Goal: Navigation & Orientation: Understand site structure

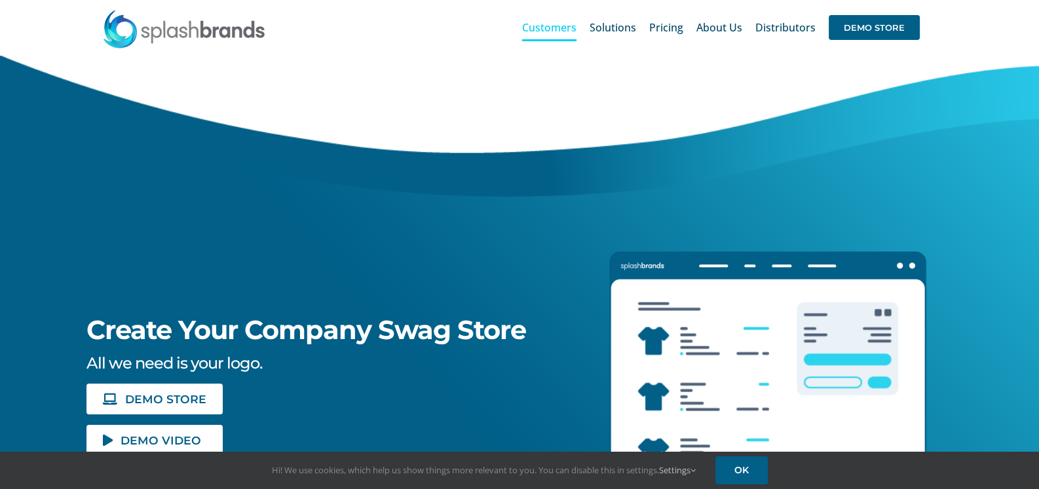
click at [562, 32] on span "Customers" at bounding box center [549, 27] width 54 height 10
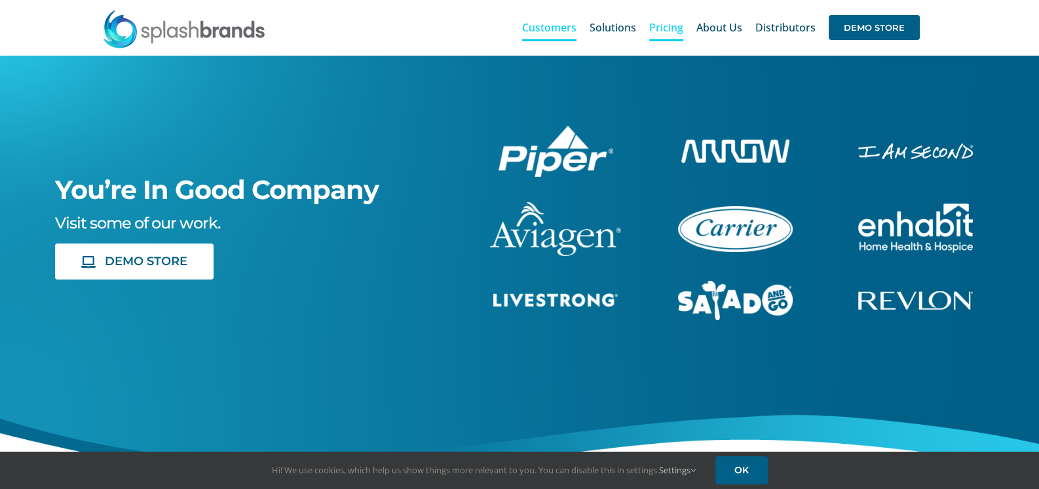
click at [667, 33] on span "Pricing" at bounding box center [666, 27] width 34 height 10
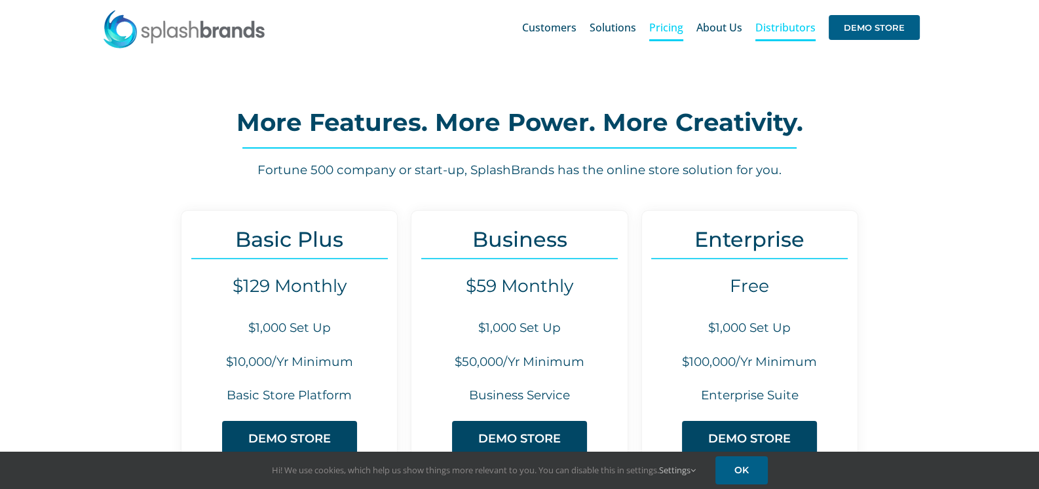
click at [767, 30] on span "Distributors" at bounding box center [785, 27] width 60 height 10
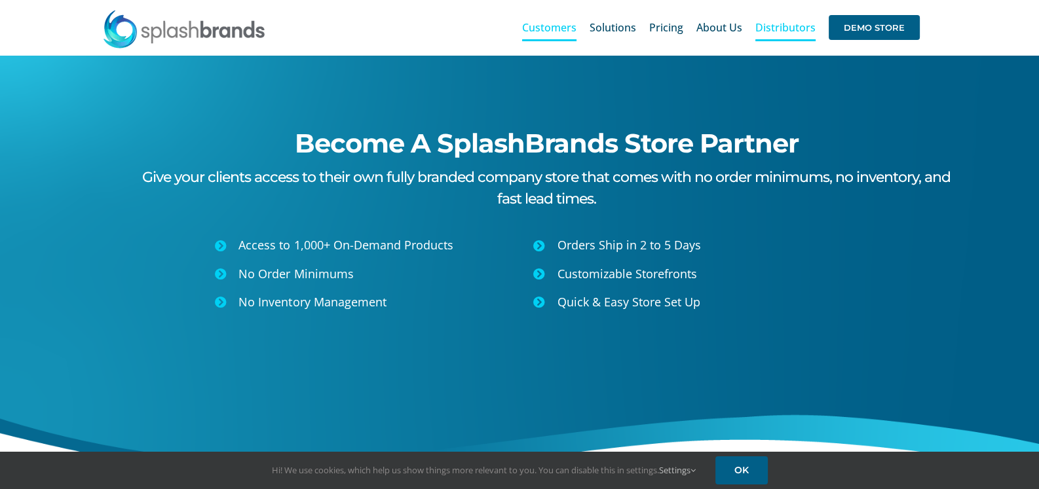
click at [534, 30] on span "Customers" at bounding box center [549, 27] width 54 height 10
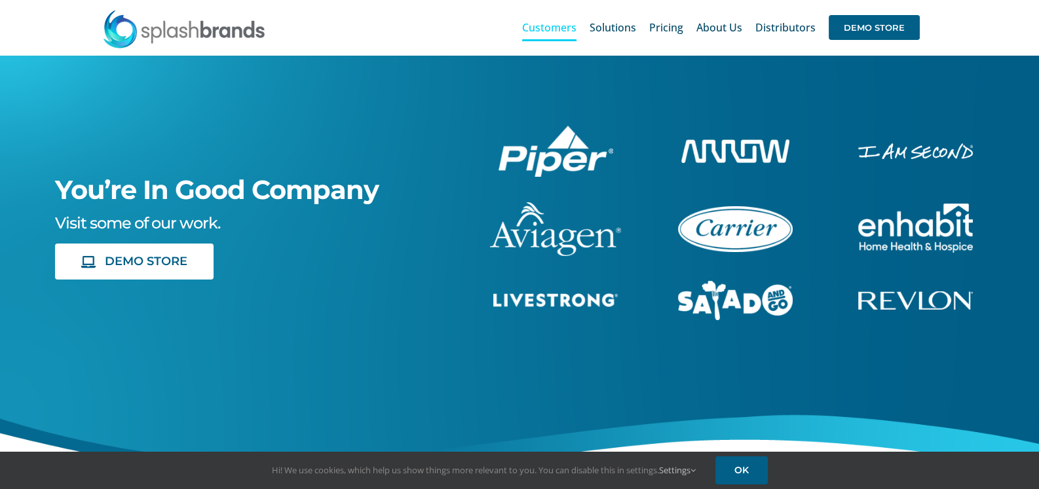
click at [550, 166] on img "piper-White" at bounding box center [556, 151] width 115 height 51
